Goal: Task Accomplishment & Management: Manage account settings

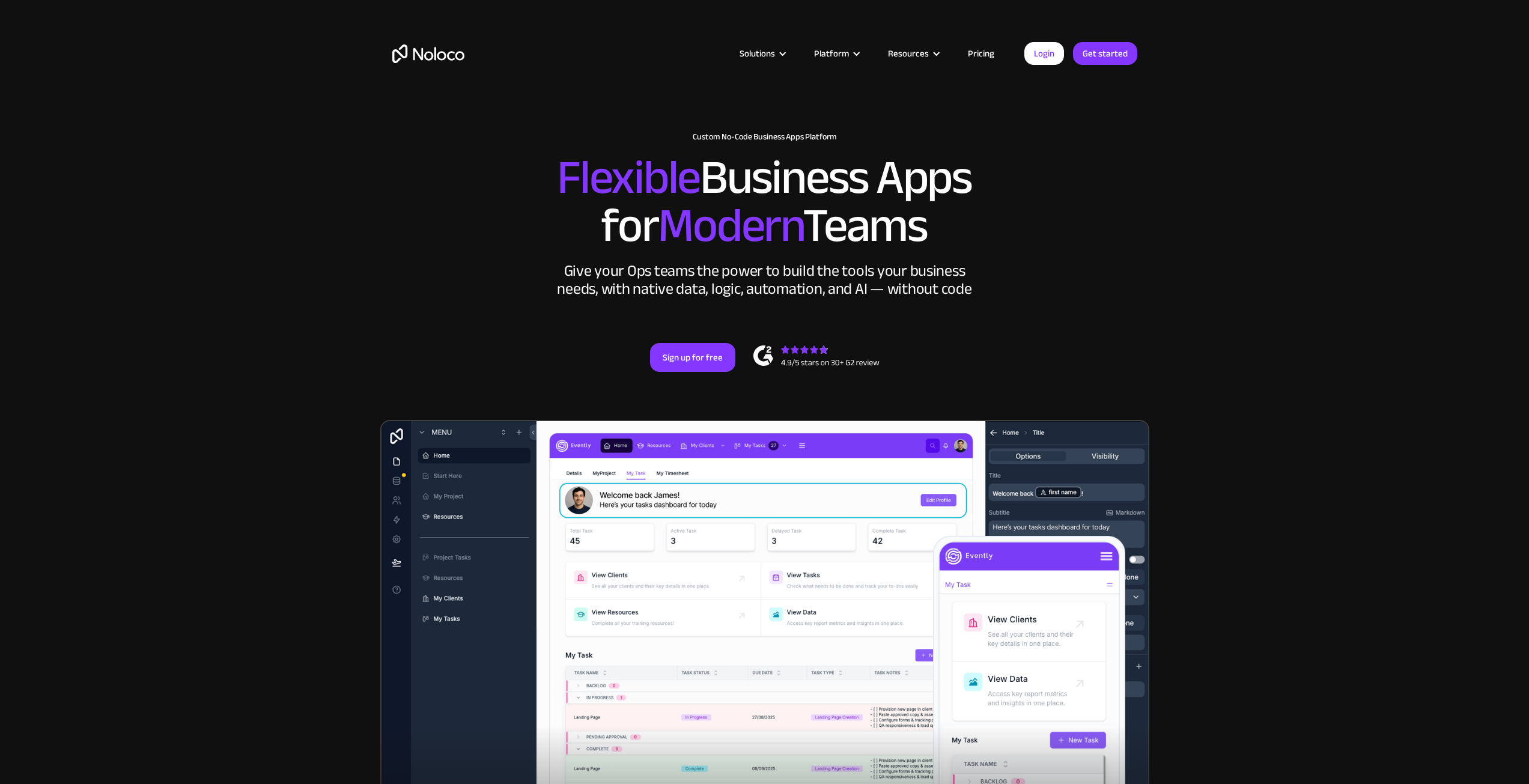
click at [1053, 59] on link "Login" at bounding box center [1044, 53] width 39 height 23
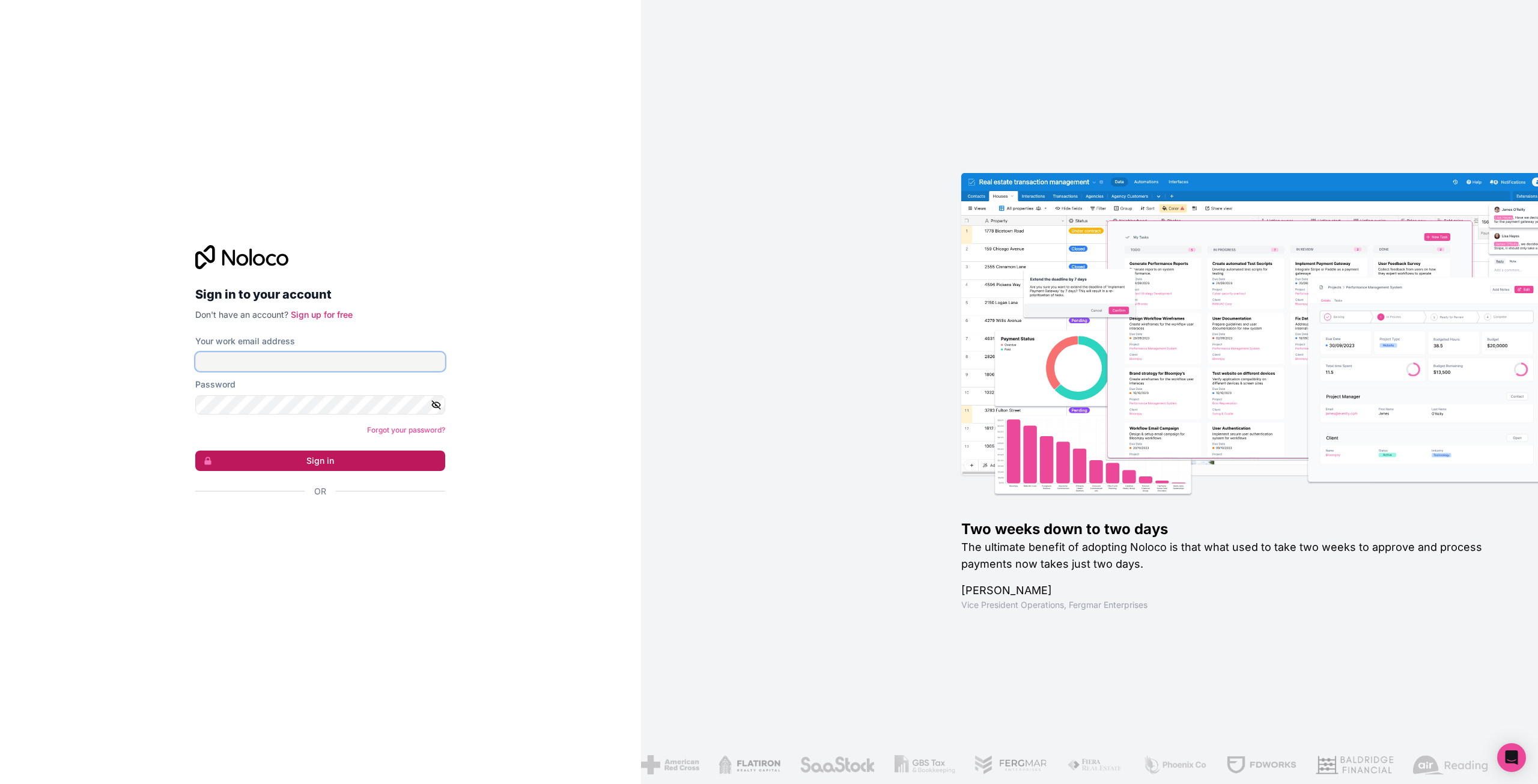
type input "jacob.wilson@morrisonindustries.com"
click at [377, 455] on button "Sign in" at bounding box center [320, 461] width 250 height 21
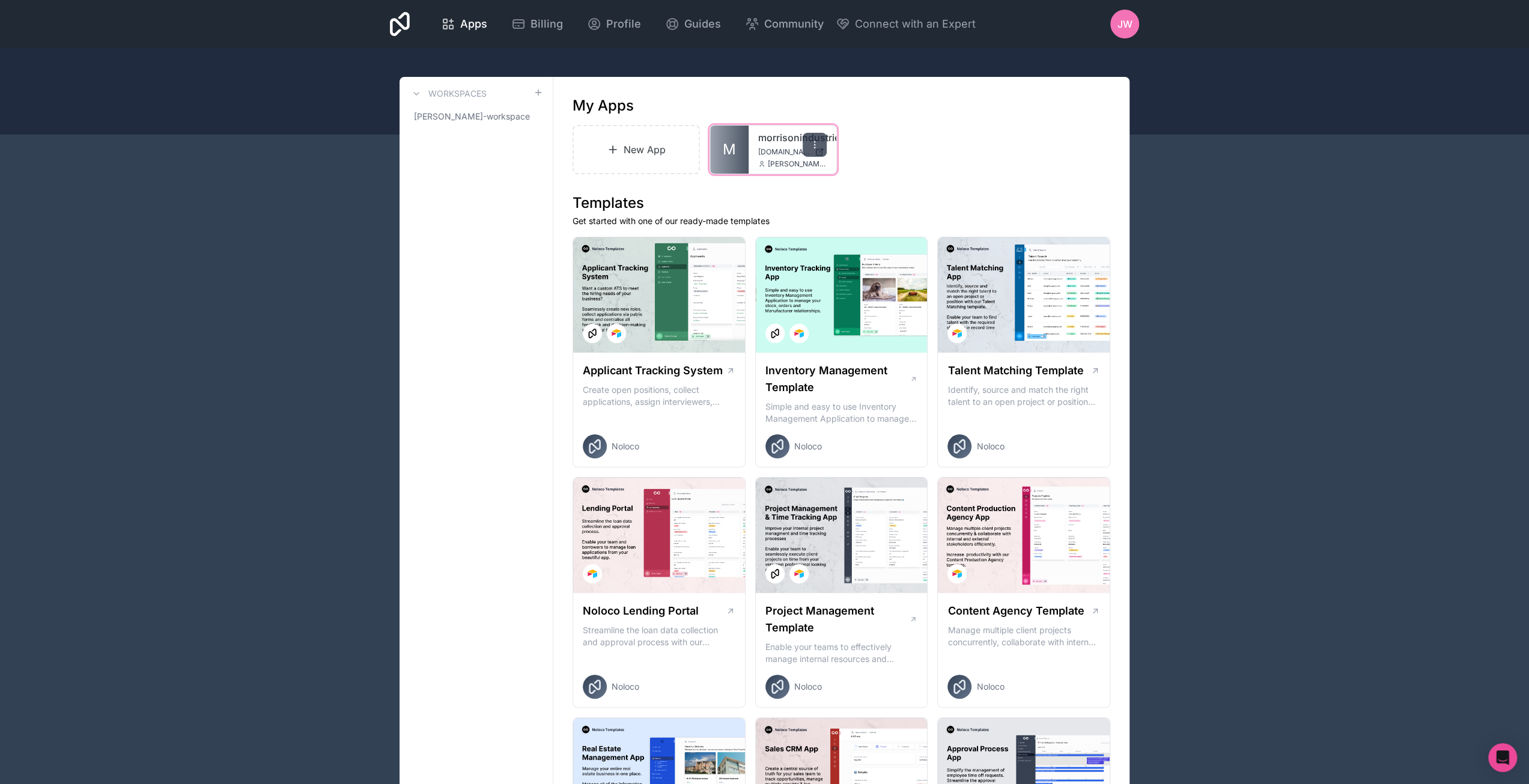
click at [816, 149] on icon at bounding box center [814, 145] width 10 height 10
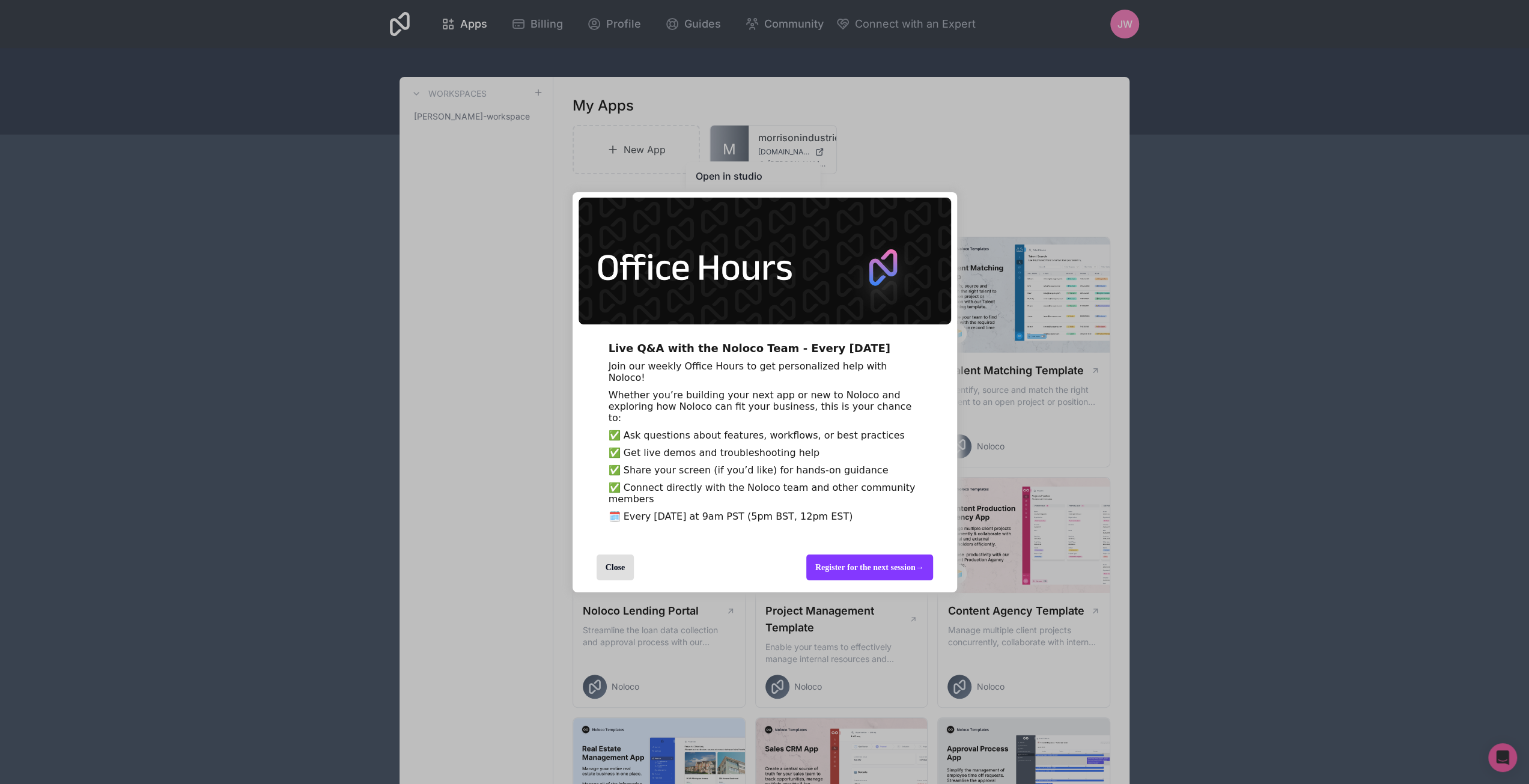
click at [610, 573] on div "Close" at bounding box center [616, 567] width 38 height 26
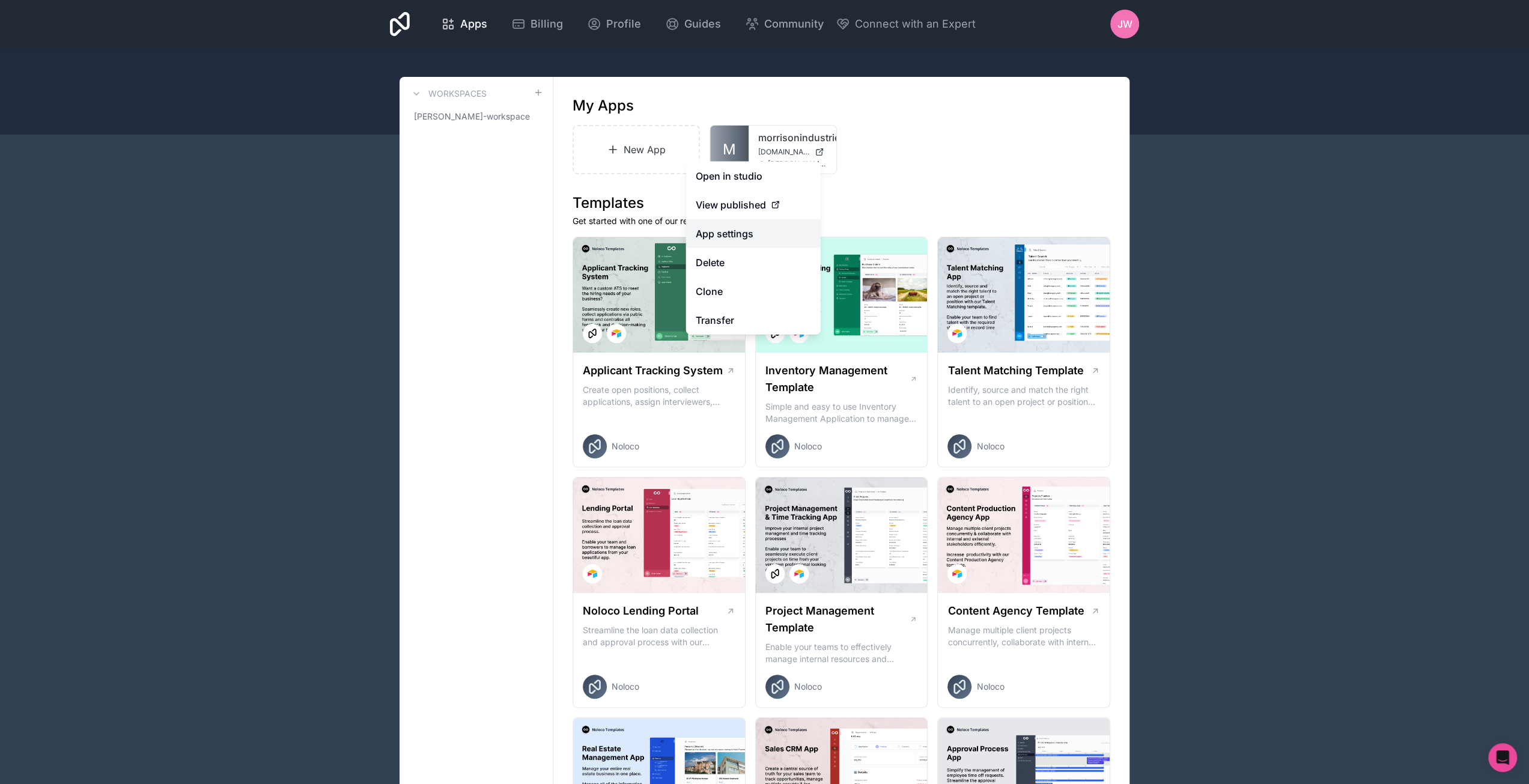
click at [736, 238] on link "App settings" at bounding box center [753, 234] width 135 height 29
